Goal: Information Seeking & Learning: Learn about a topic

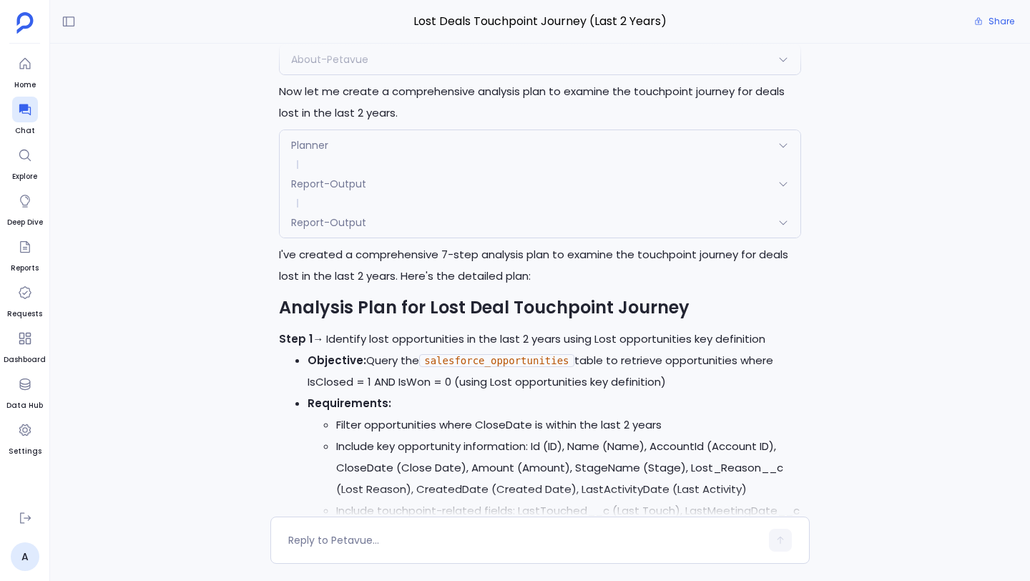
scroll to position [-1634, 0]
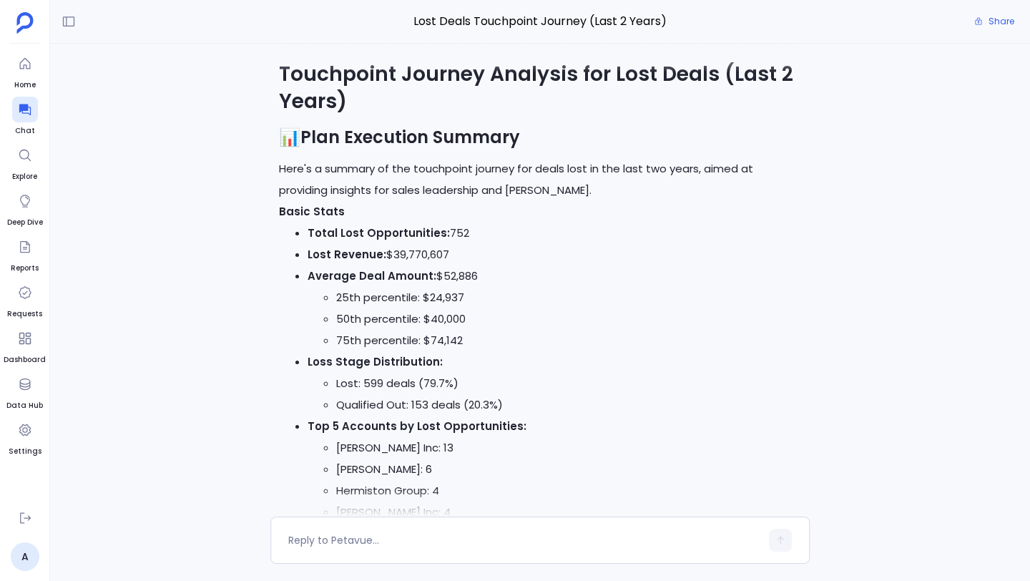
scroll to position [-7112, 0]
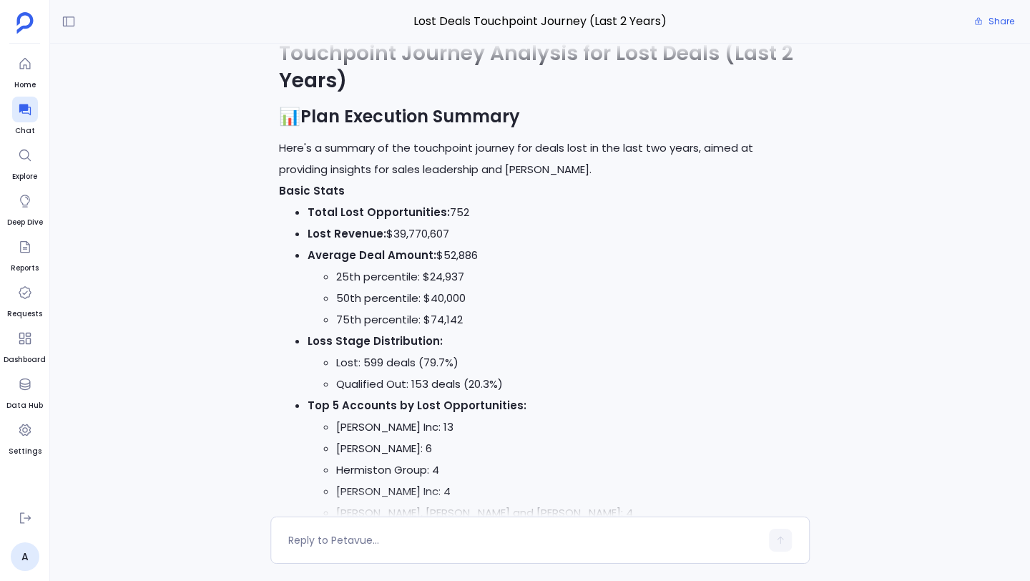
click at [287, 129] on h2 "📊 Plan Execution Summary" at bounding box center [540, 116] width 522 height 24
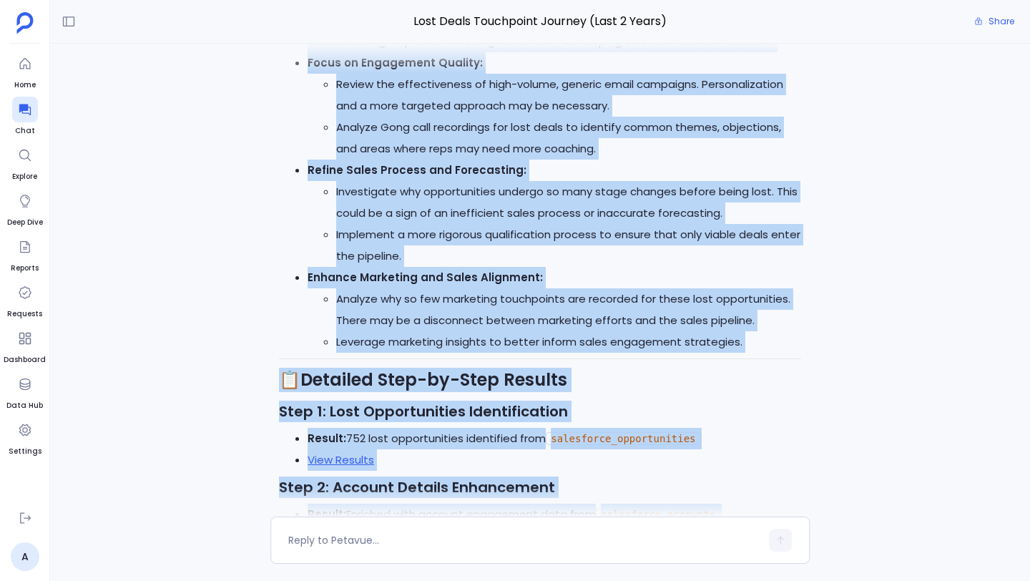
scroll to position [-5421, 0]
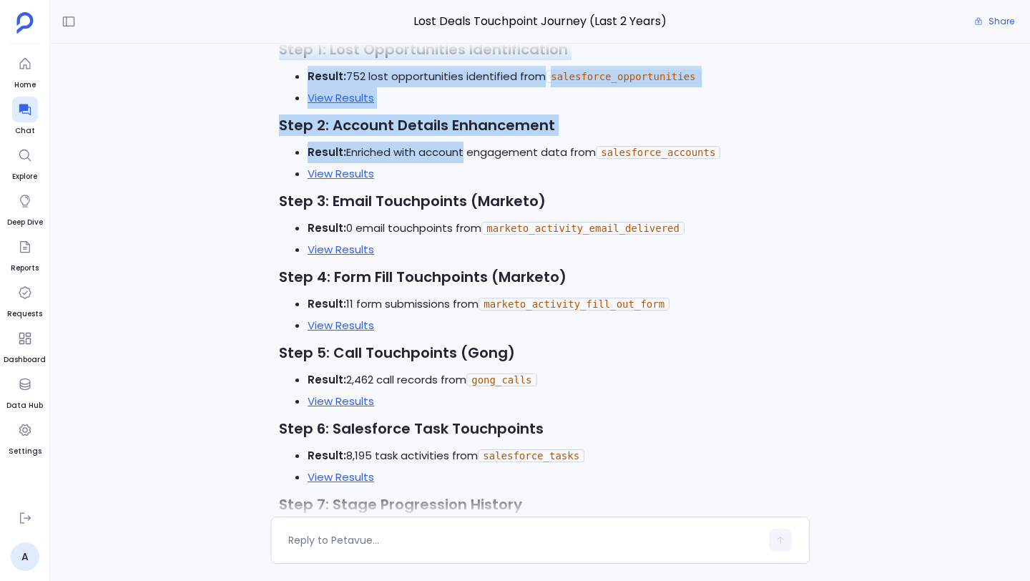
drag, startPoint x: 280, startPoint y: 151, endPoint x: 460, endPoint y: 181, distance: 183.4
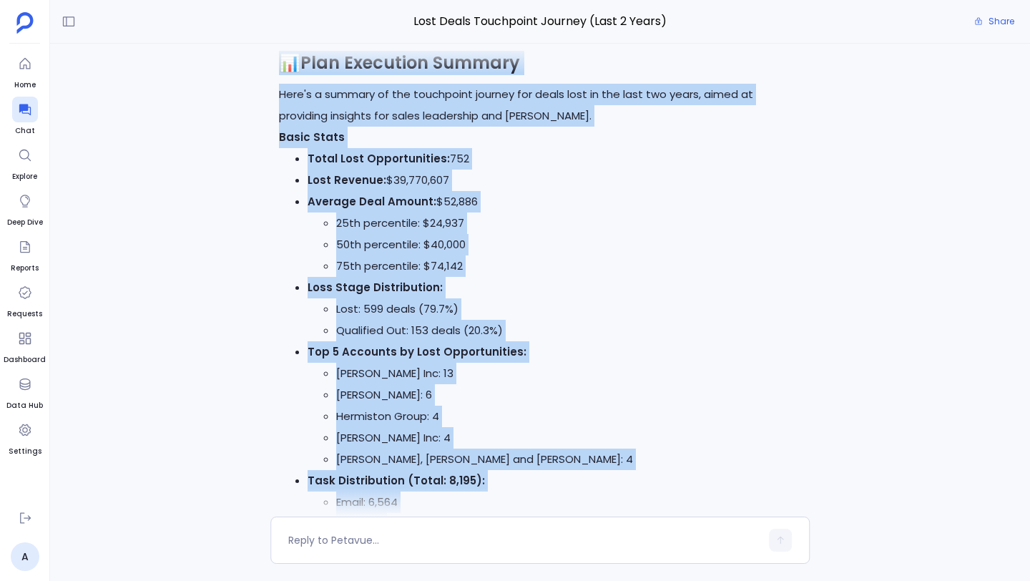
scroll to position [-7211, 0]
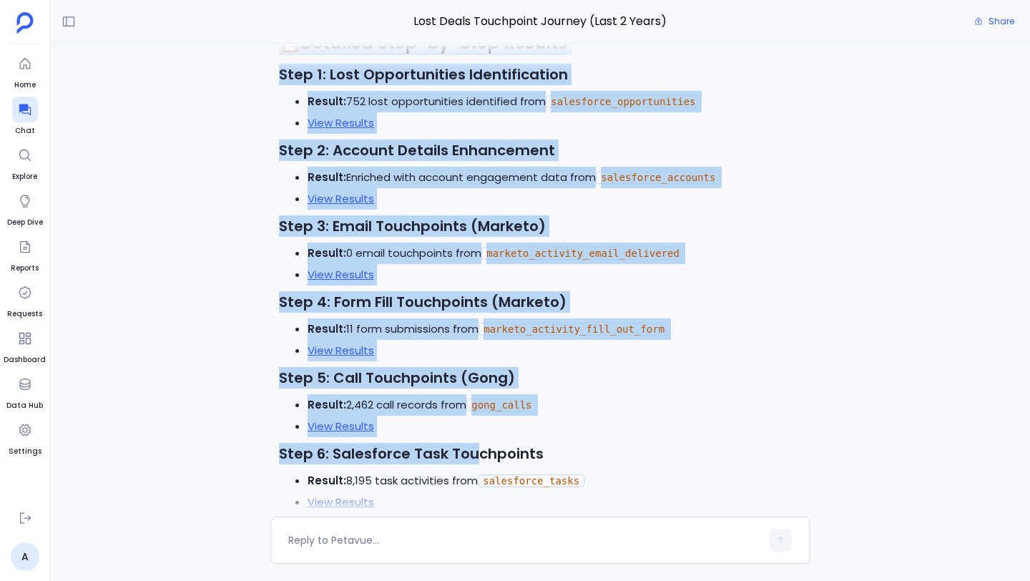
scroll to position [-5434, 0]
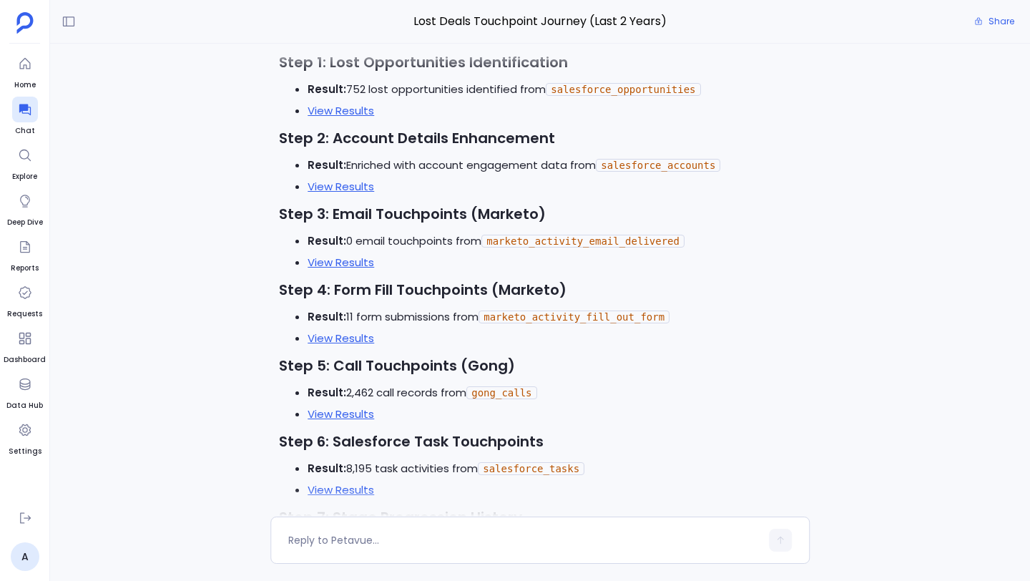
drag, startPoint x: 278, startPoint y: 250, endPoint x: 487, endPoint y: 51, distance: 287.8
click at [486, 71] on div "Lost Deals Touchpoint Journey (Last 2 Years) Share I'll create a modified versi…" at bounding box center [540, 290] width 980 height 581
drag, startPoint x: 487, startPoint y: 36, endPoint x: 486, endPoint y: 14, distance: 22.2
click at [486, 14] on div "Lost Deals Touchpoint Journey (Last 2 Years) Share" at bounding box center [540, 22] width 980 height 44
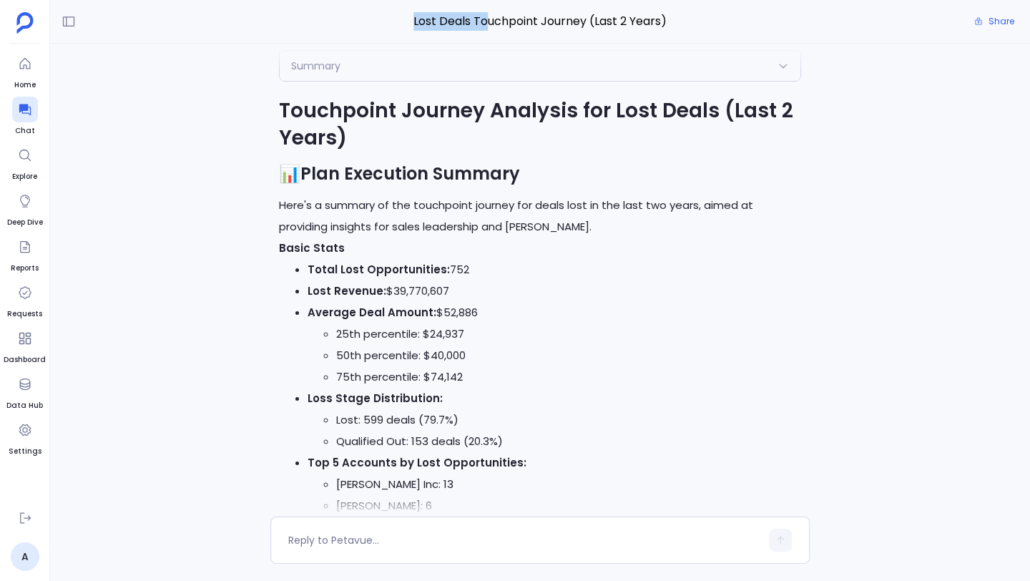
scroll to position [-7139, 0]
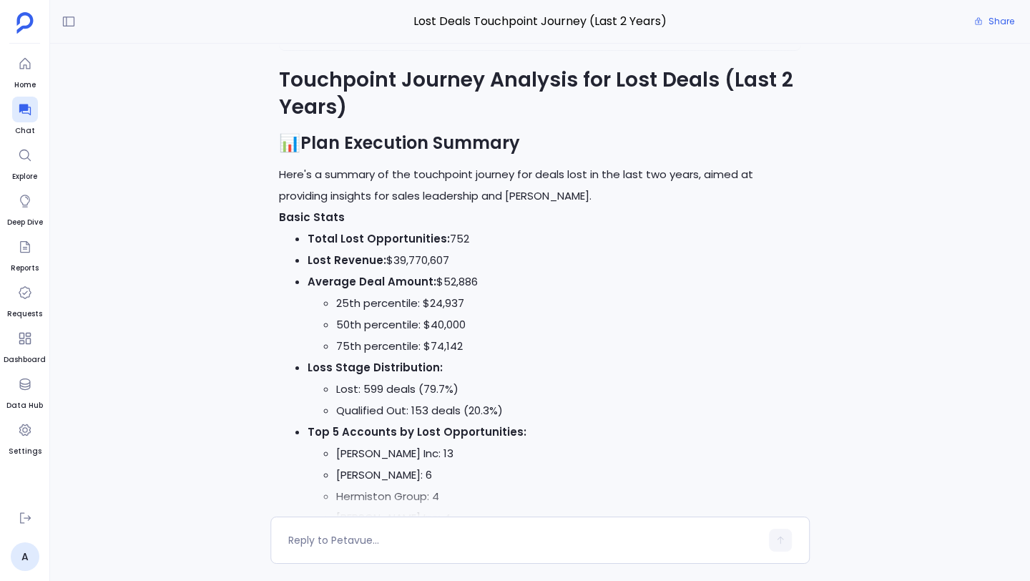
click at [410, 154] on strong "Plan Execution Summary" at bounding box center [409, 143] width 219 height 24
copy div "📊 Plan Execution Summary"
click at [305, 207] on p "Here's a summary of the touchpoint journey for deals lost in the last two years…" at bounding box center [540, 185] width 522 height 43
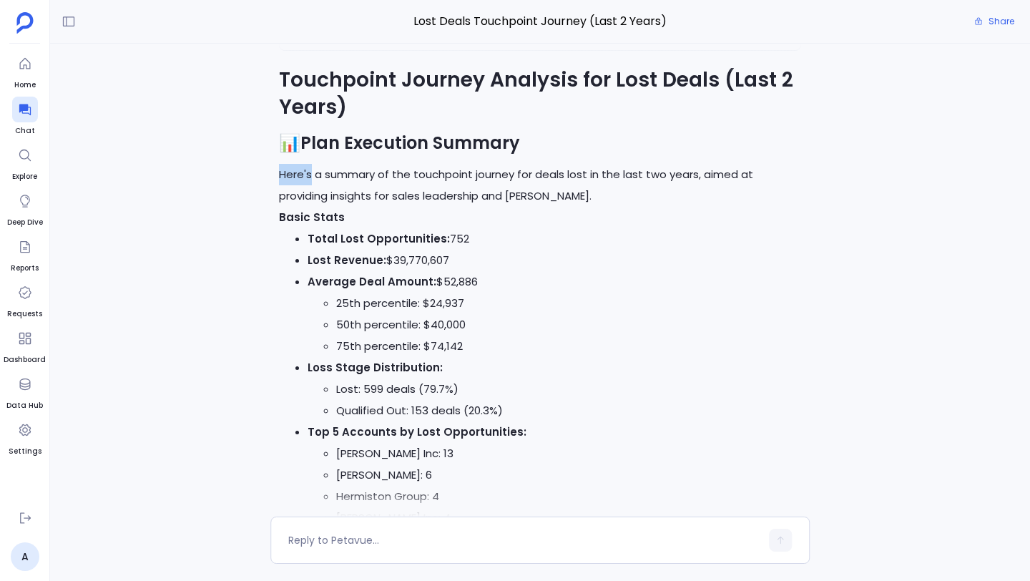
click at [305, 207] on p "Here's a summary of the touchpoint journey for deals lost in the last two years…" at bounding box center [540, 185] width 522 height 43
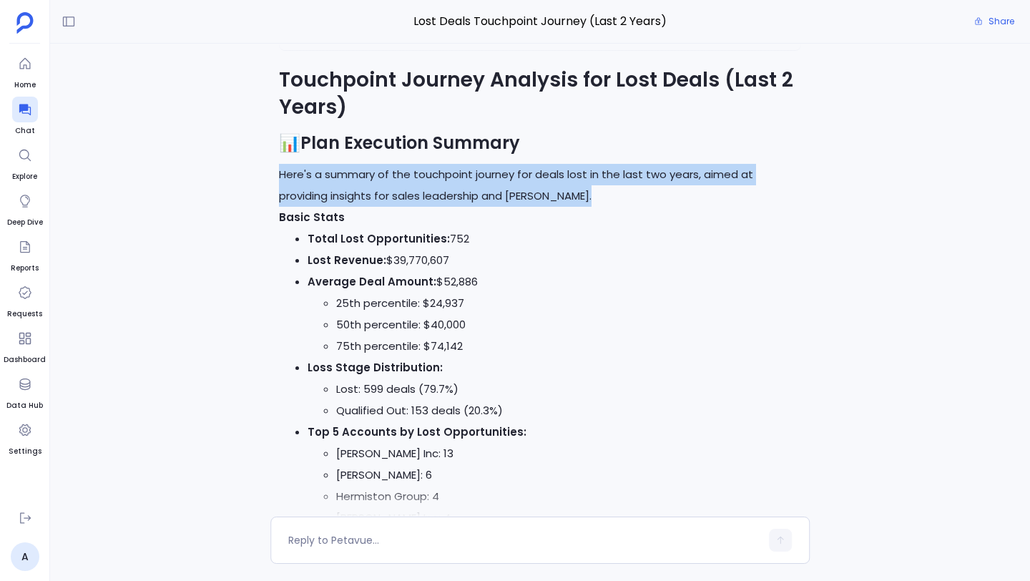
click at [305, 207] on p "Here's a summary of the touchpoint journey for deals lost in the last two years…" at bounding box center [540, 185] width 522 height 43
copy div "Here's a summary of the touchpoint journey for deals lost in the last two years…"
click at [380, 154] on strong "Plan Execution Summary" at bounding box center [409, 143] width 219 height 24
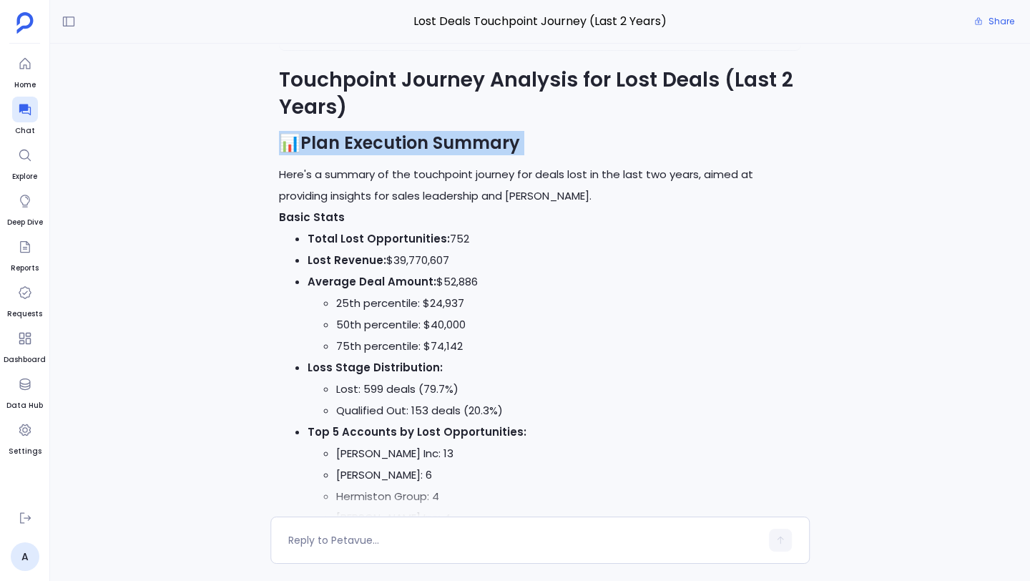
click at [380, 154] on strong "Plan Execution Summary" at bounding box center [409, 143] width 219 height 24
copy div "📊 Plan Execution Summary"
click at [358, 207] on p "Here's a summary of the touchpoint journey for deals lost in the last two years…" at bounding box center [540, 185] width 522 height 43
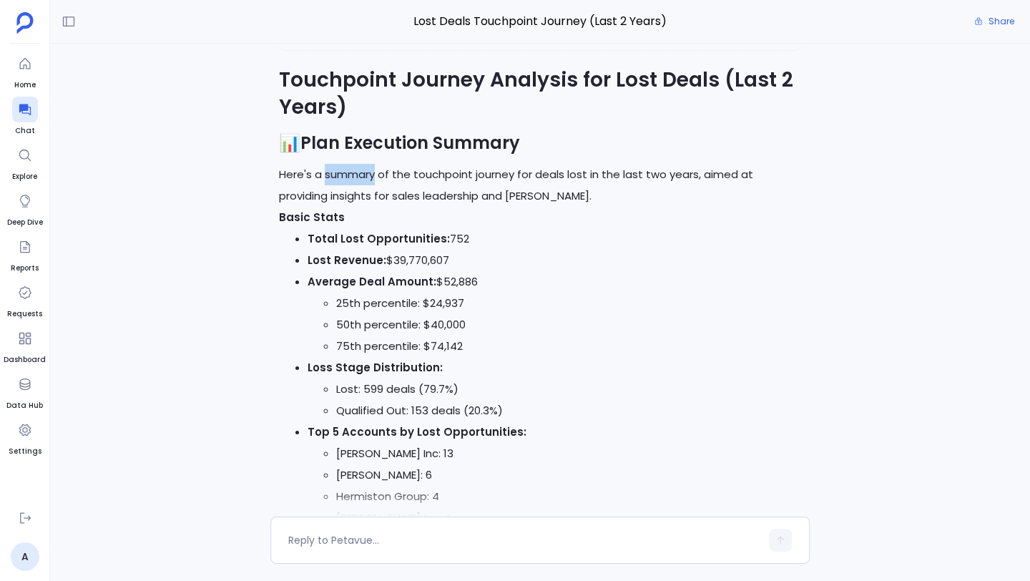
click at [358, 207] on p "Here's a summary of the touchpoint journey for deals lost in the last two years…" at bounding box center [540, 185] width 522 height 43
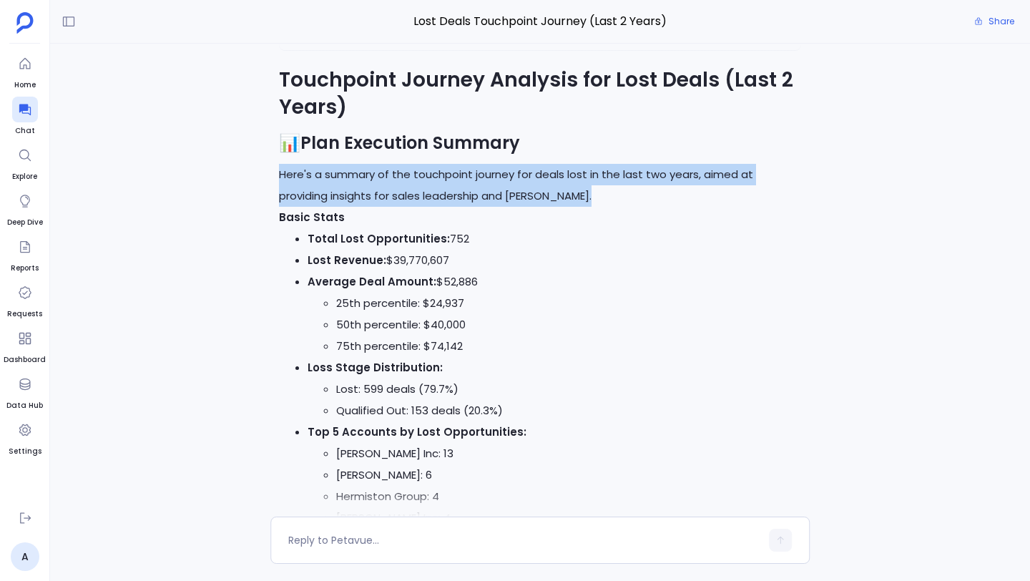
click at [358, 207] on p "Here's a summary of the touchpoint journey for deals lost in the last two years…" at bounding box center [540, 185] width 522 height 43
copy div "Here's a summary of the touchpoint journey for deals lost in the last two years…"
click at [317, 224] on strong "Basic Stats" at bounding box center [312, 216] width 66 height 15
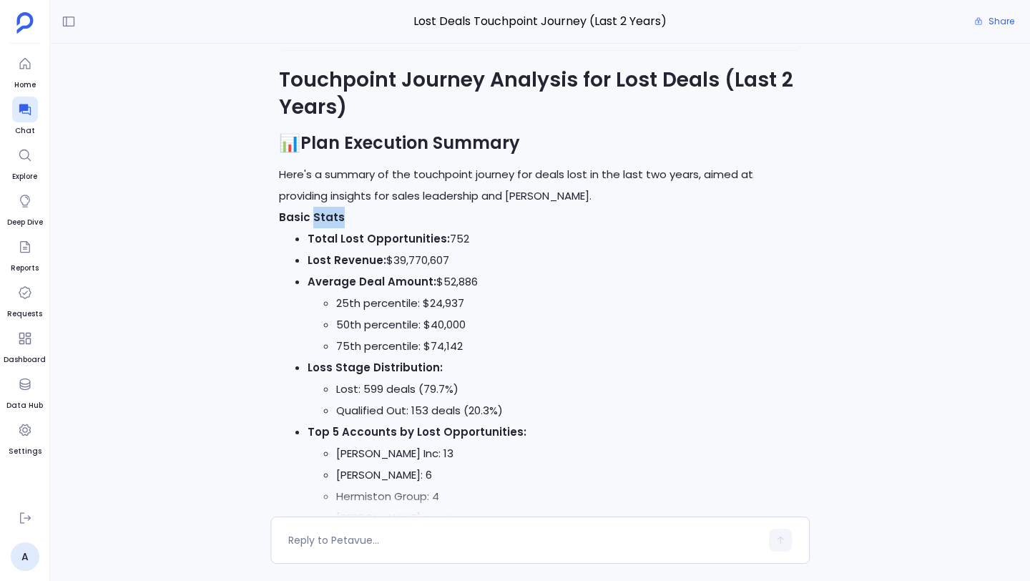
click at [317, 224] on strong "Basic Stats" at bounding box center [312, 216] width 66 height 15
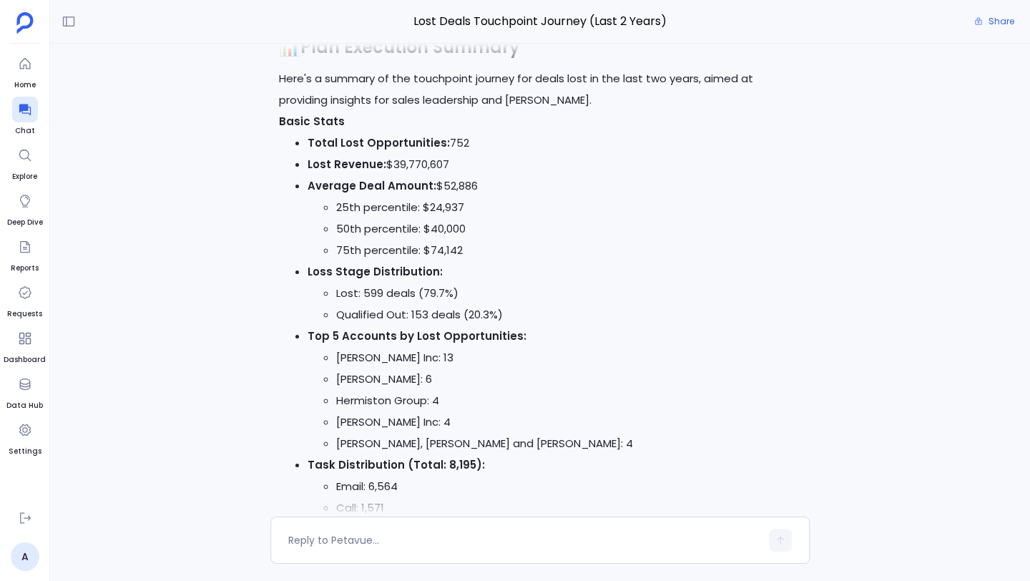
click at [301, 111] on p "Here's a summary of the touchpoint journey for deals lost in the last two years…" at bounding box center [540, 89] width 522 height 43
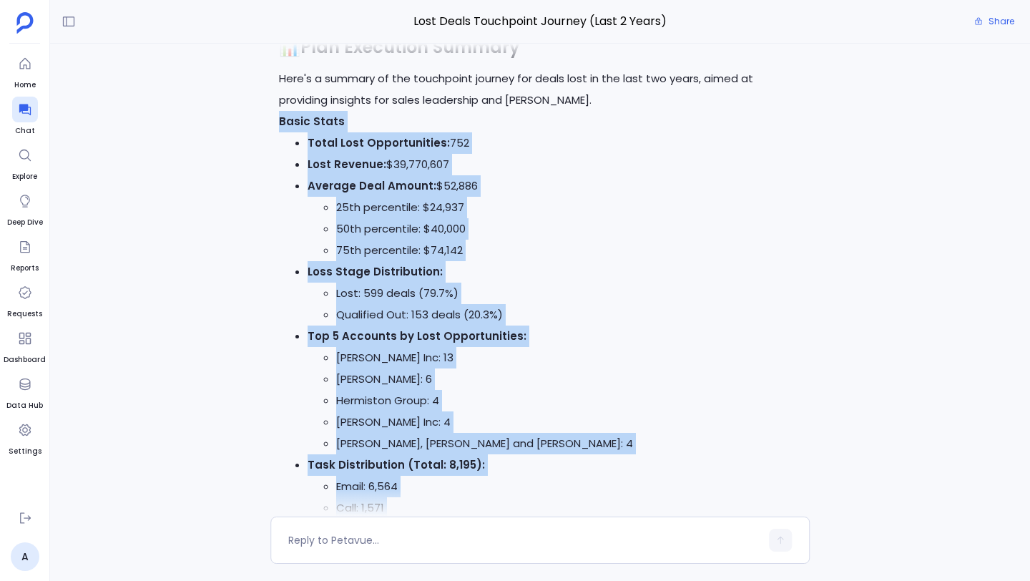
drag, startPoint x: 279, startPoint y: 152, endPoint x: 475, endPoint y: 494, distance: 394.3
click at [475, 494] on div "Lost Deals Touchpoint Journey (Last 2 Years) Share I'll create a modified versi…" at bounding box center [540, 290] width 980 height 581
copy div "Basic Stats Total Lost Opportunities: 752 Lost Revenue: $39,770,607 Average Dea…"
click at [320, 129] on strong "Basic Stats" at bounding box center [312, 121] width 66 height 15
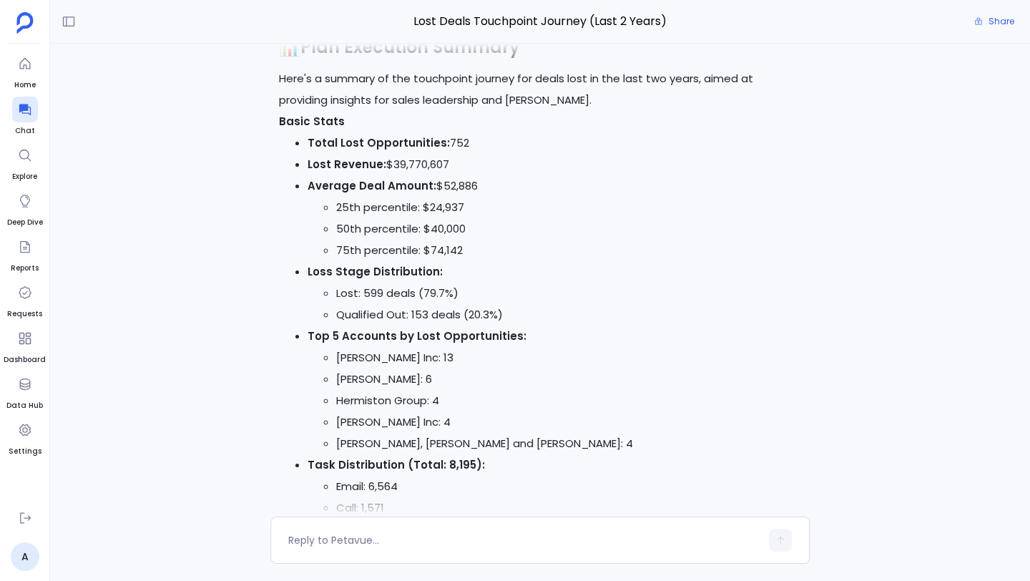
click at [352, 132] on p "Basic Stats" at bounding box center [540, 121] width 522 height 21
drag, startPoint x: 337, startPoint y: 154, endPoint x: 264, endPoint y: 154, distance: 72.9
click at [263, 154] on div "I'll create a modified version of the lost deals touchpoint journey analysis th…" at bounding box center [540, 280] width 980 height 473
copy strong "Basic Stats"
click at [330, 150] on strong "Total Lost Opportunities:" at bounding box center [378, 142] width 142 height 15
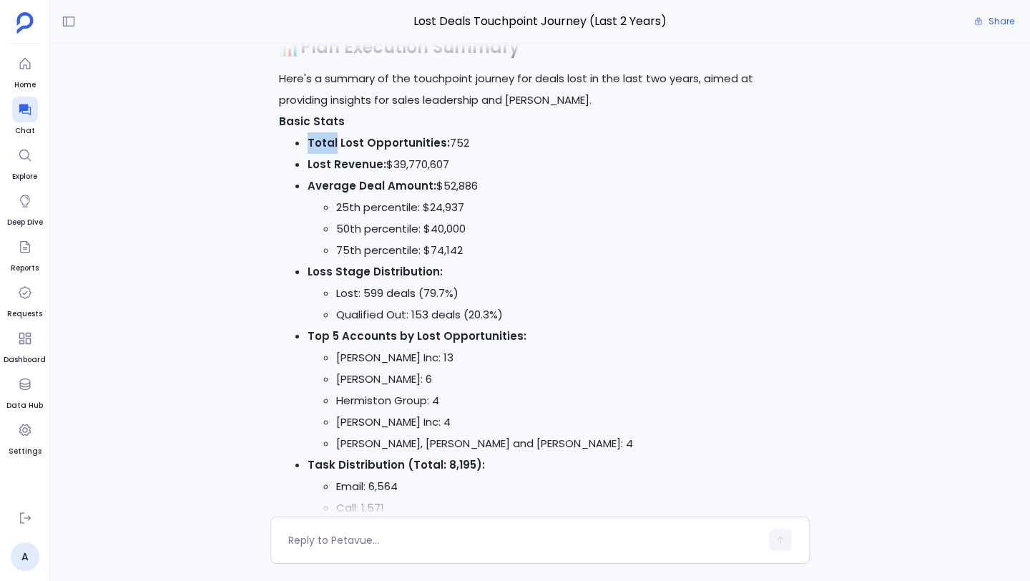
click at [330, 150] on strong "Total Lost Opportunities:" at bounding box center [378, 142] width 142 height 15
click at [307, 178] on ul "Total Lost Opportunities: 752 Lost Revenue: $39,770,607 Average Deal Amount: $5…" at bounding box center [540, 378] width 522 height 493
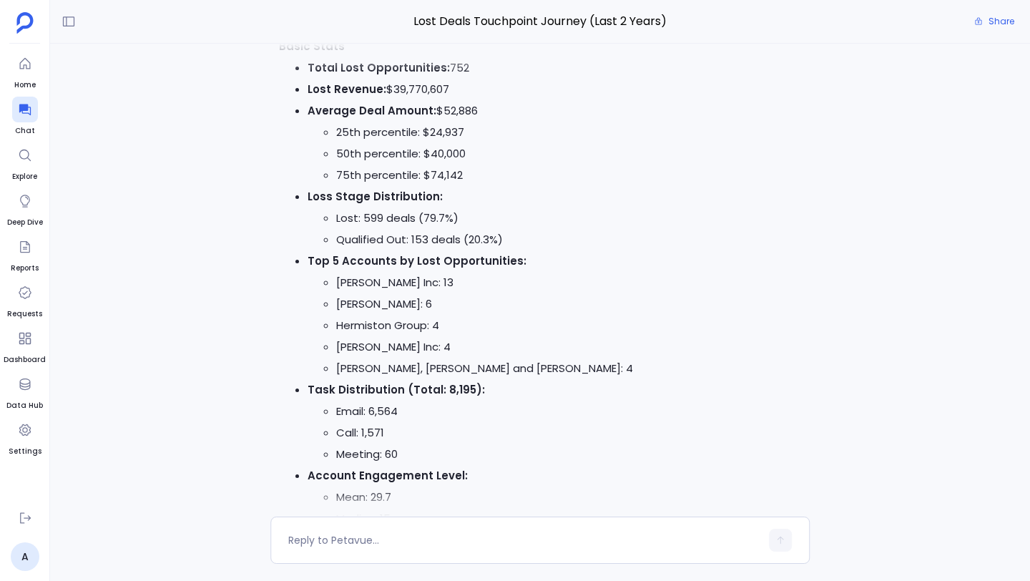
scroll to position [-6945, 0]
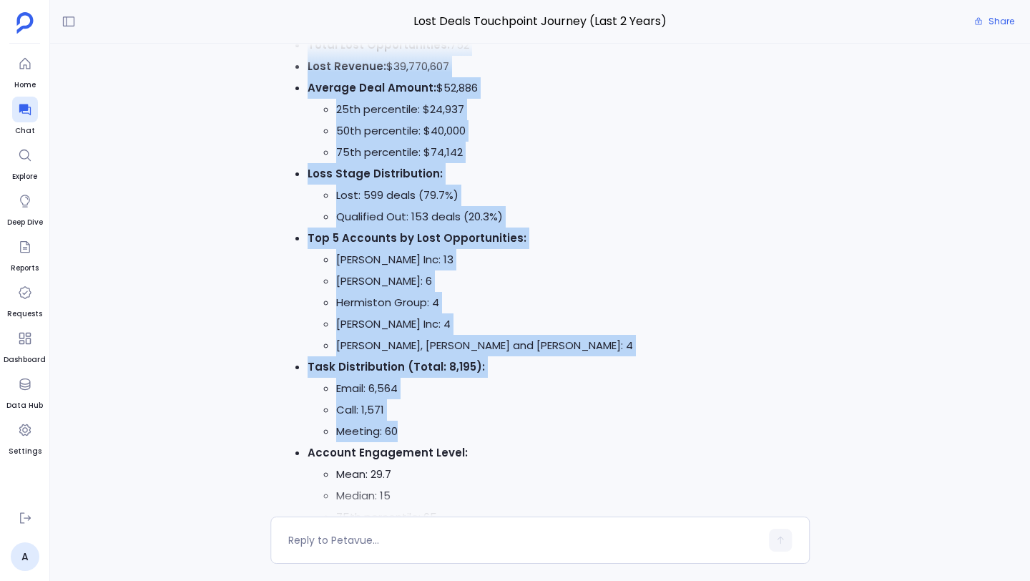
drag, startPoint x: 307, startPoint y: 81, endPoint x: 445, endPoint y: 463, distance: 406.0
click at [445, 463] on ul "Total Lost Opportunities: 752 Lost Revenue: $39,770,607 Average Deal Amount: $5…" at bounding box center [540, 280] width 522 height 493
copy ul "Total Lost Opportunities: 752 Lost Revenue: $39,770,607 Average Deal Amount: $5…"
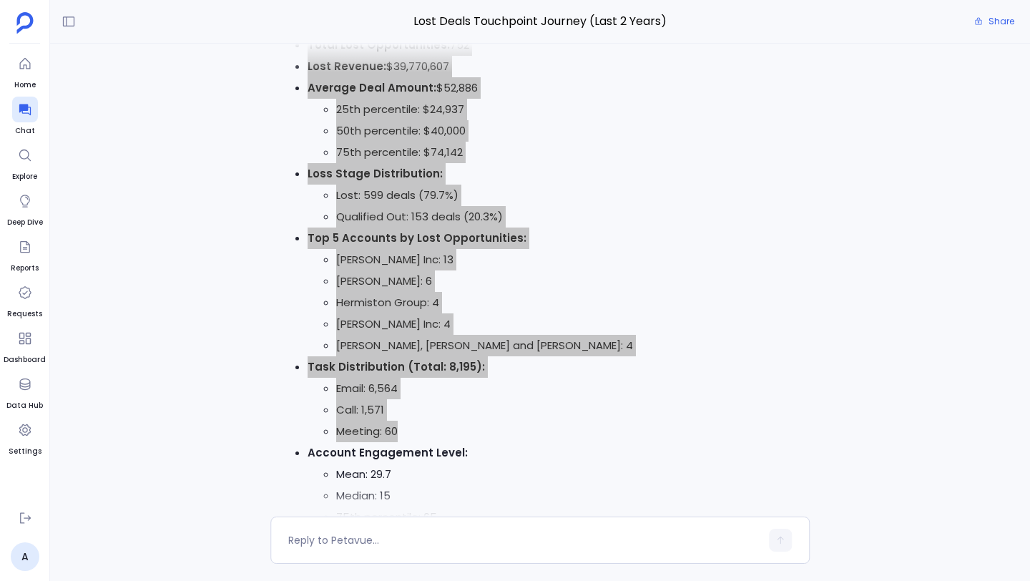
scroll to position [-6651, 0]
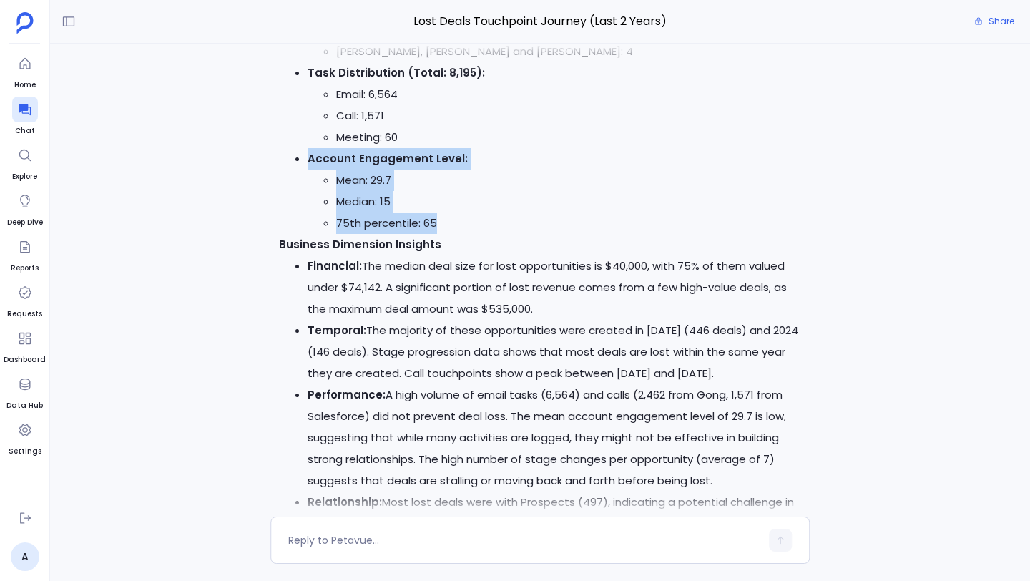
drag, startPoint x: 309, startPoint y: 193, endPoint x: 450, endPoint y: 254, distance: 153.4
click at [450, 234] on li "Account Engagement Level: Mean: 29.7 Median: 15 75th percentile: 65" at bounding box center [553, 191] width 493 height 86
copy li "Account Engagement Level: Mean: 29.7 Median: 15 75th percentile: 65"
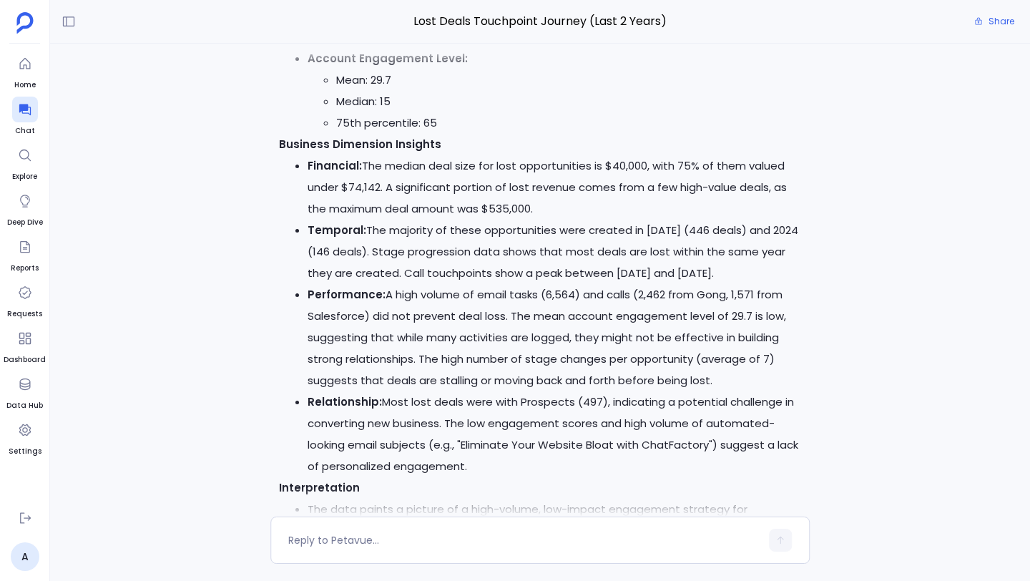
click at [349, 219] on li "Financial: The median deal size for lost opportunities is $40,000, with 75% of …" at bounding box center [553, 187] width 493 height 64
click at [326, 152] on strong "Business Dimension Insights" at bounding box center [360, 144] width 162 height 15
copy div "Business Dimension Insights"
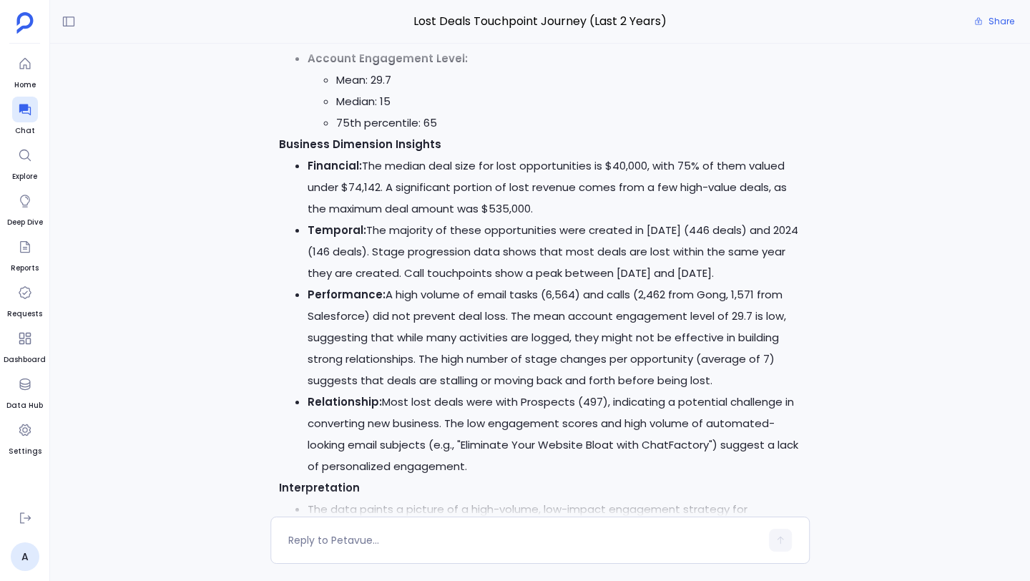
click at [372, 219] on li "Financial: The median deal size for lost opportunities is $40,000, with 75% of …" at bounding box center [553, 187] width 493 height 64
click at [322, 173] on strong "Financial:" at bounding box center [334, 165] width 54 height 15
drag, startPoint x: 310, startPoint y: 199, endPoint x: 800, endPoint y: 297, distance: 500.3
click at [800, 297] on ul "Financial: The median deal size for lost opportunities is $40,000, with 75% of …" at bounding box center [540, 316] width 522 height 322
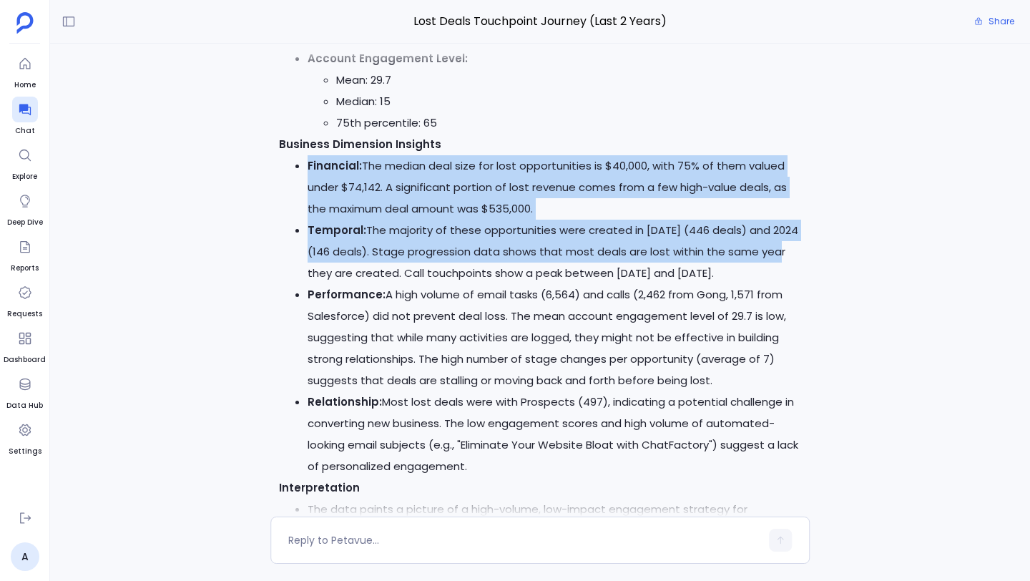
copy ul "Financial: The median deal size for lost opportunities is $40,000, with 75% of …"
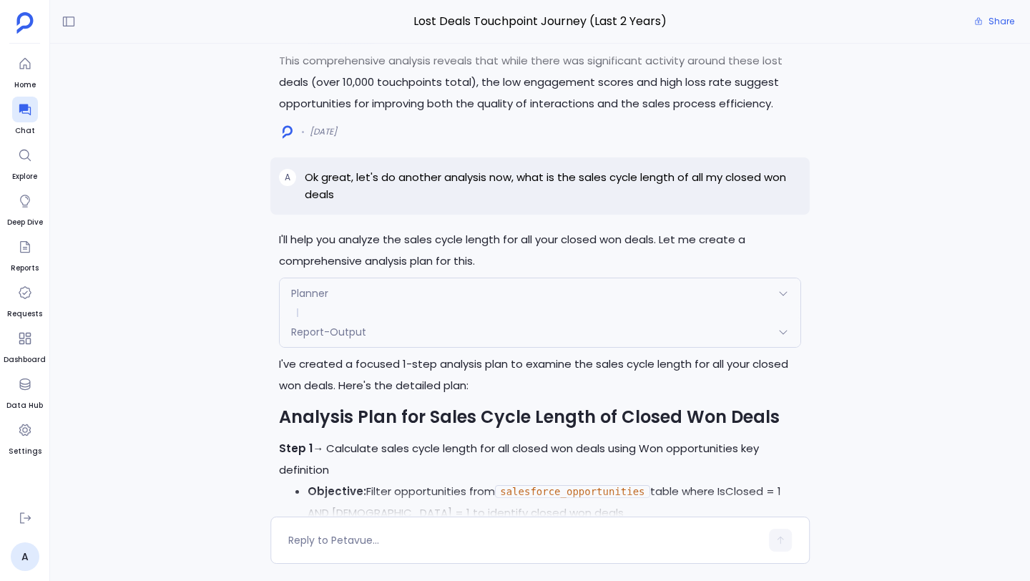
scroll to position [-4886, 0]
